Goal: Navigation & Orientation: Find specific page/section

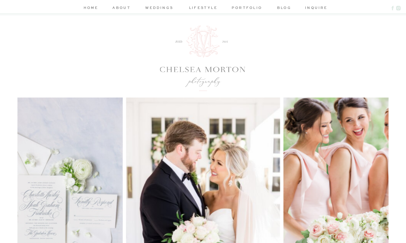
click at [116, 10] on nav "about" at bounding box center [121, 8] width 20 height 7
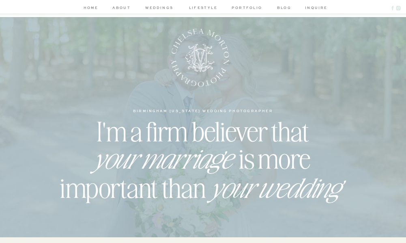
click at [393, 7] on icon at bounding box center [393, 8] width 2 height 4
